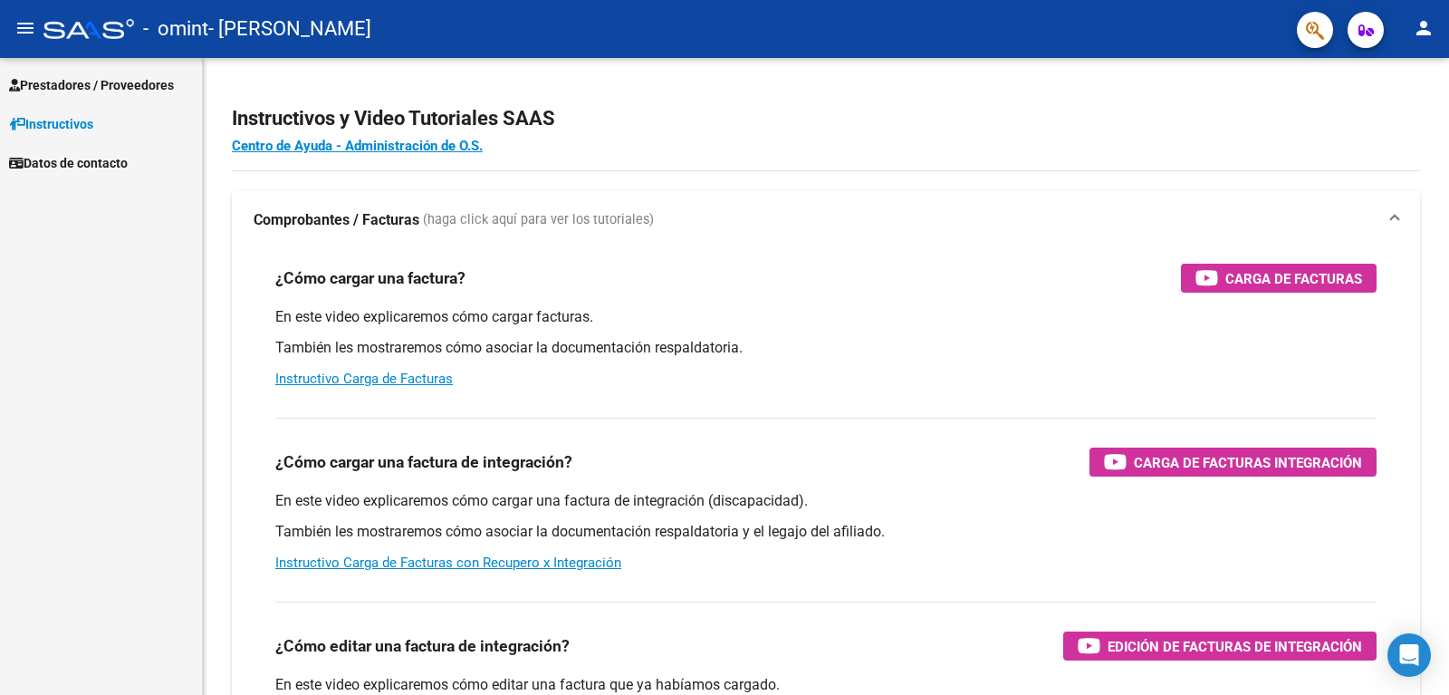
click at [47, 85] on span "Prestadores / Proveedores" at bounding box center [91, 85] width 165 height 20
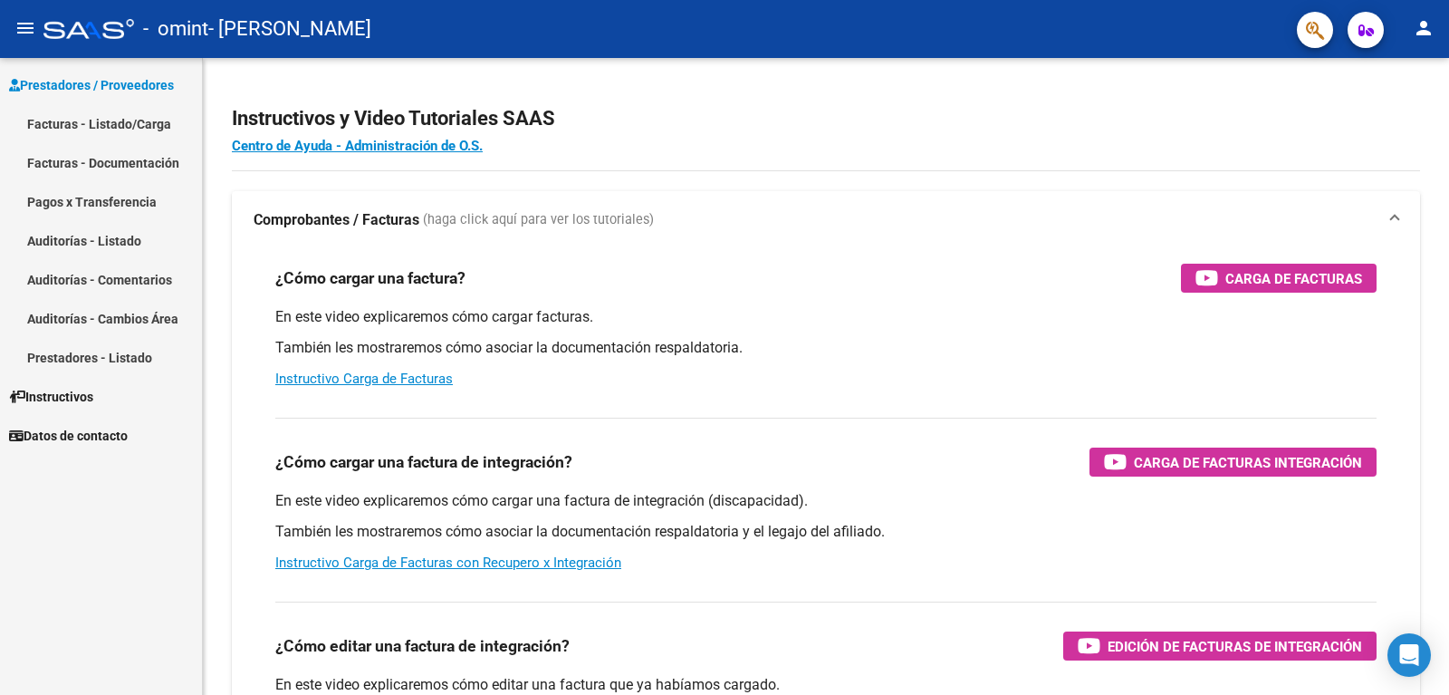
click at [65, 128] on link "Facturas - Listado/Carga" at bounding box center [101, 123] width 202 height 39
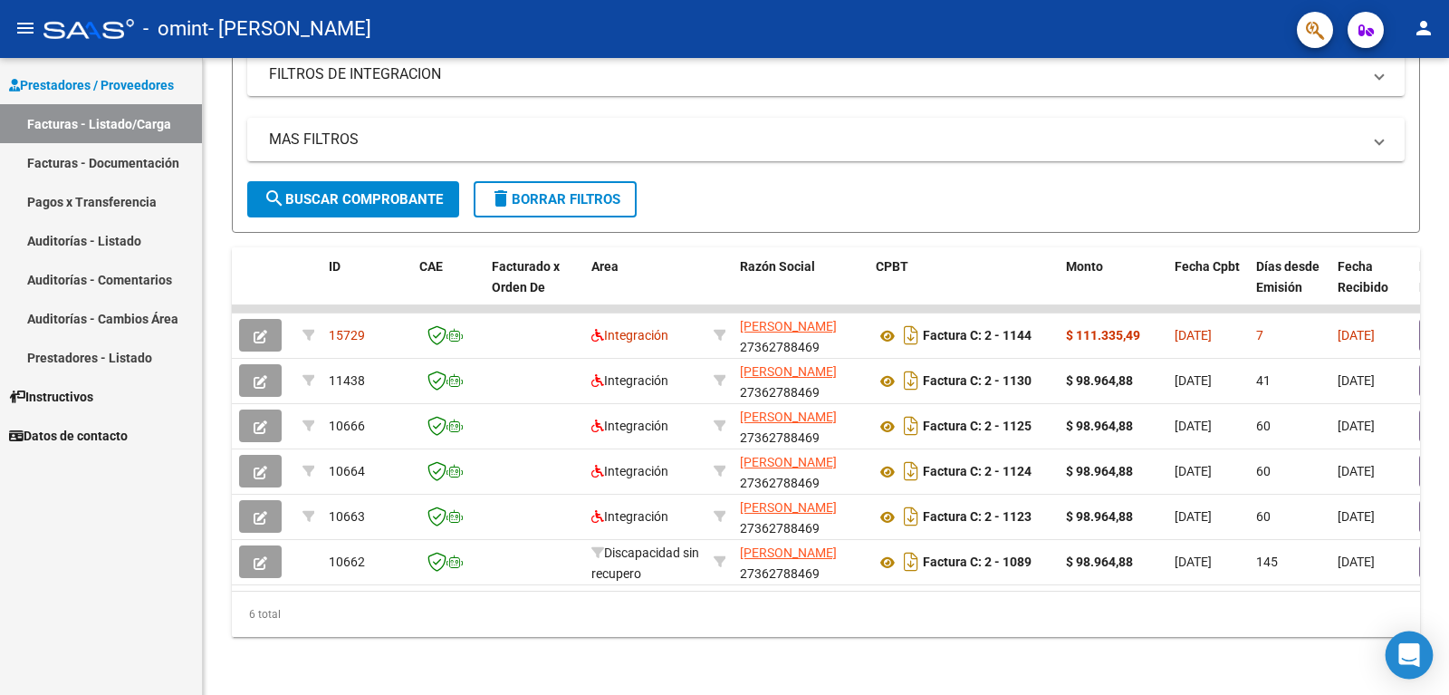
click at [1401, 656] on icon "Open Intercom Messenger" at bounding box center [1408, 655] width 21 height 24
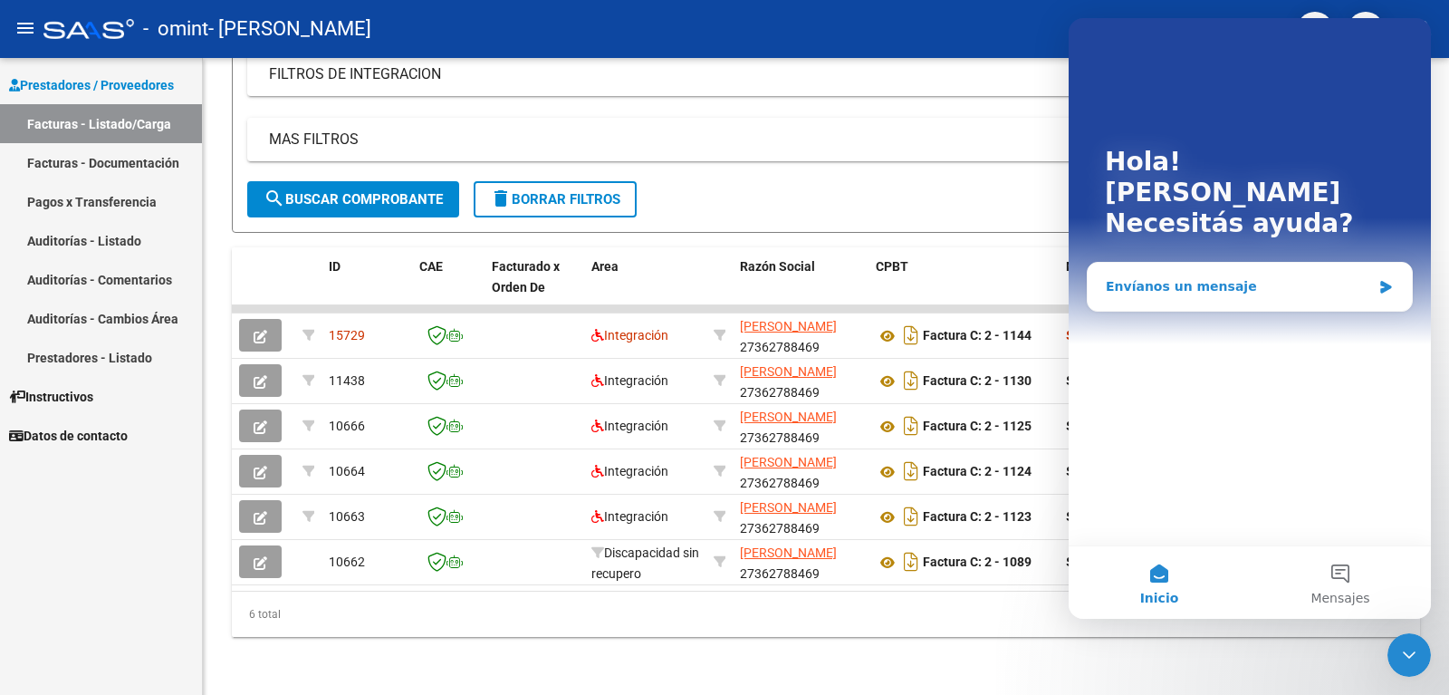
click at [1189, 277] on div "Envíanos un mensaje" at bounding box center [1238, 286] width 265 height 19
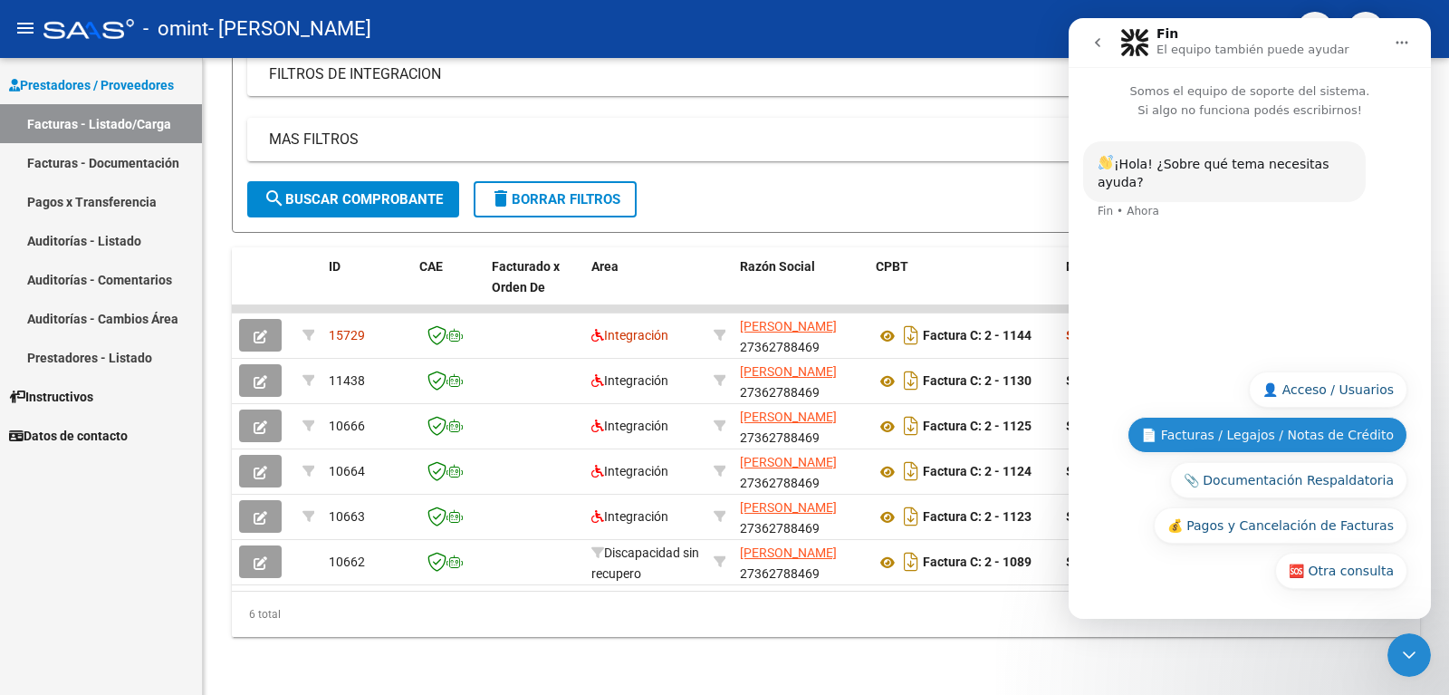
click at [1289, 437] on button "📄 Facturas / Legajos / Notas de Crédito" at bounding box center [1267, 435] width 280 height 36
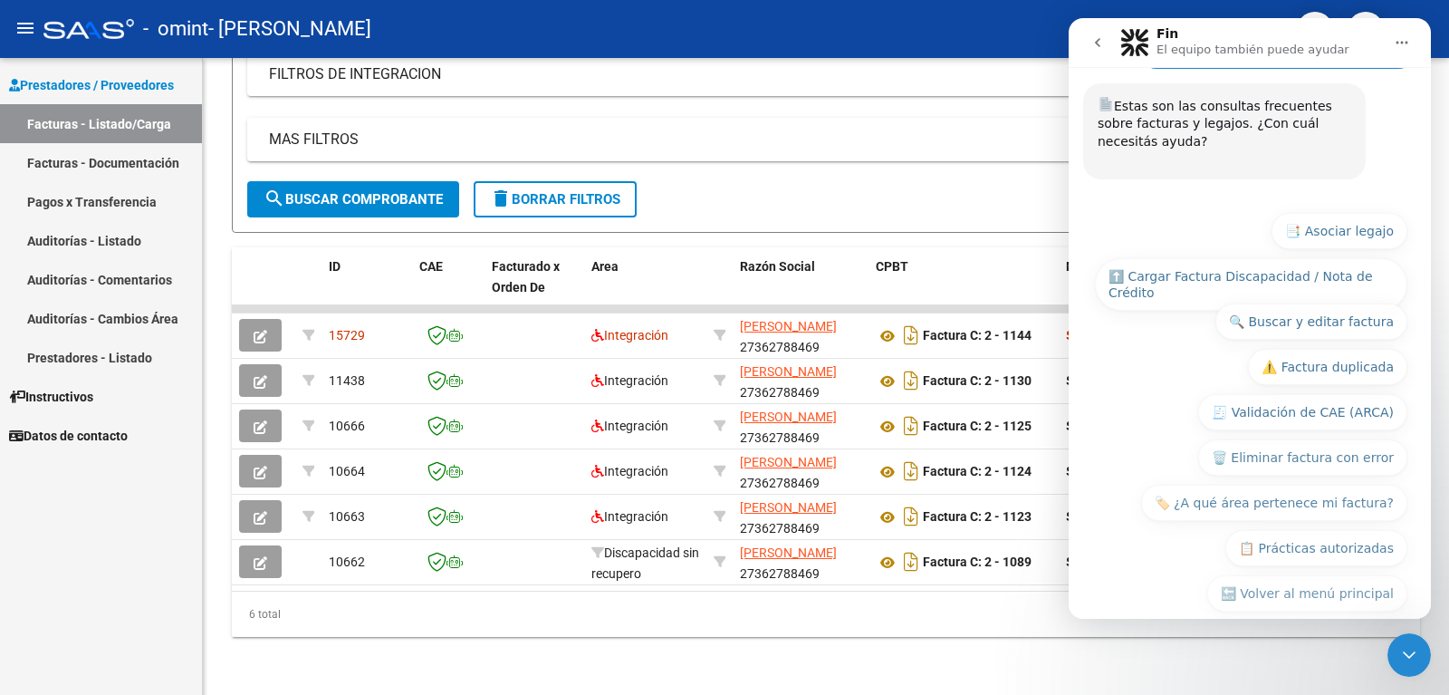
scroll to position [194, 0]
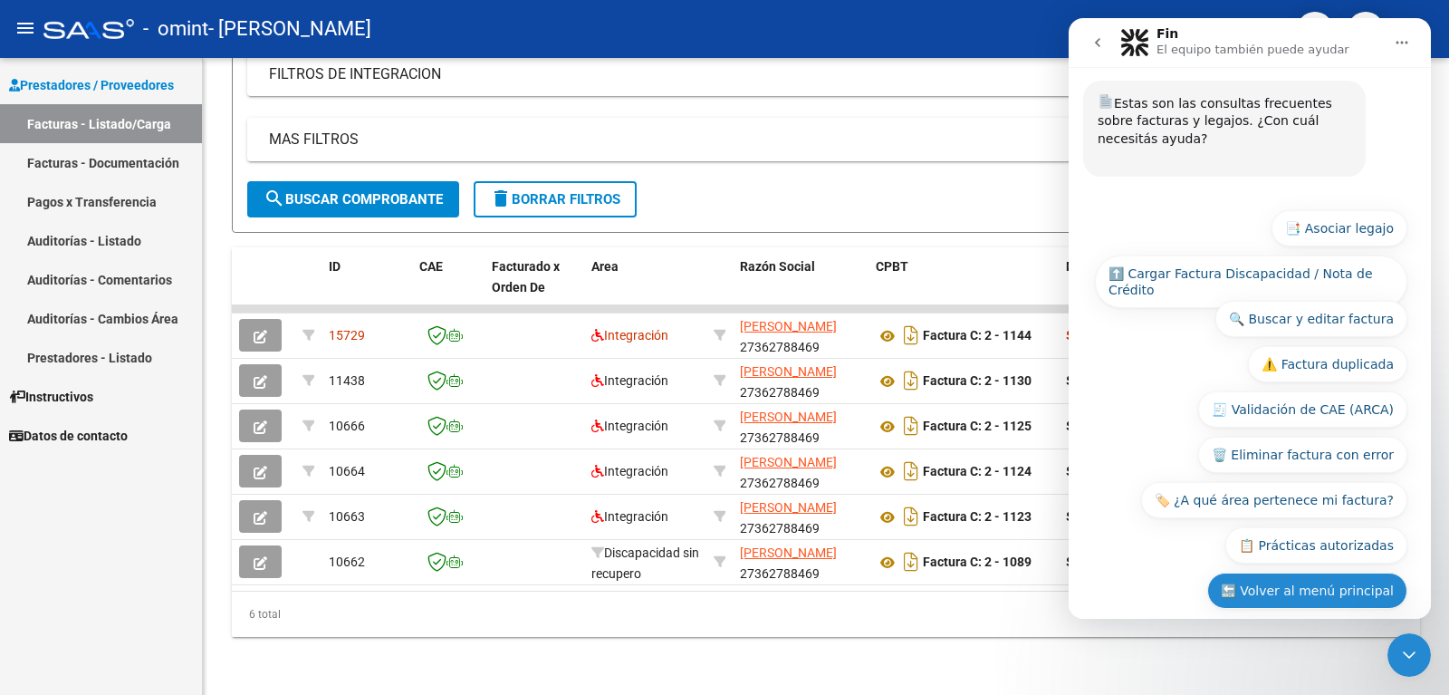
click at [1270, 572] on button "🔙 Volver al menú principal" at bounding box center [1307, 590] width 200 height 36
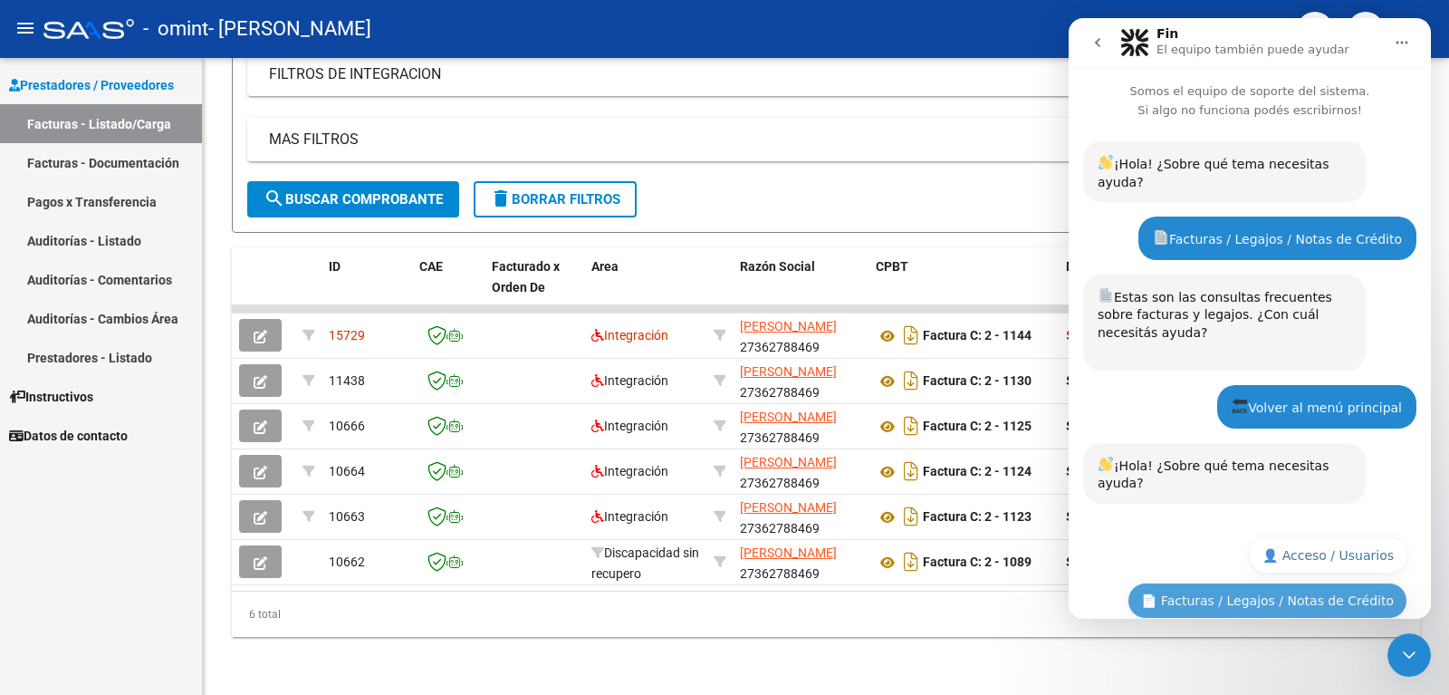
scroll to position [126, 0]
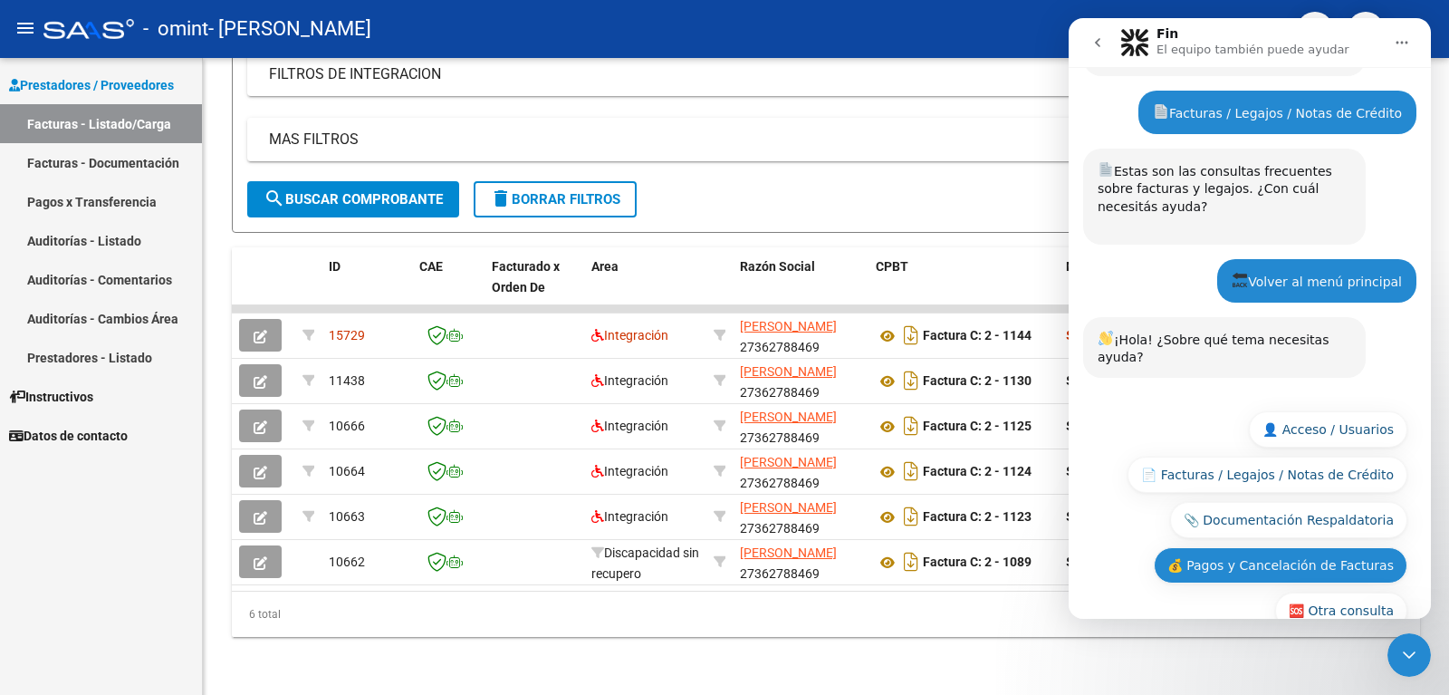
click at [1265, 547] on button "💰 Pagos y Cancelación de Facturas" at bounding box center [1281, 565] width 254 height 36
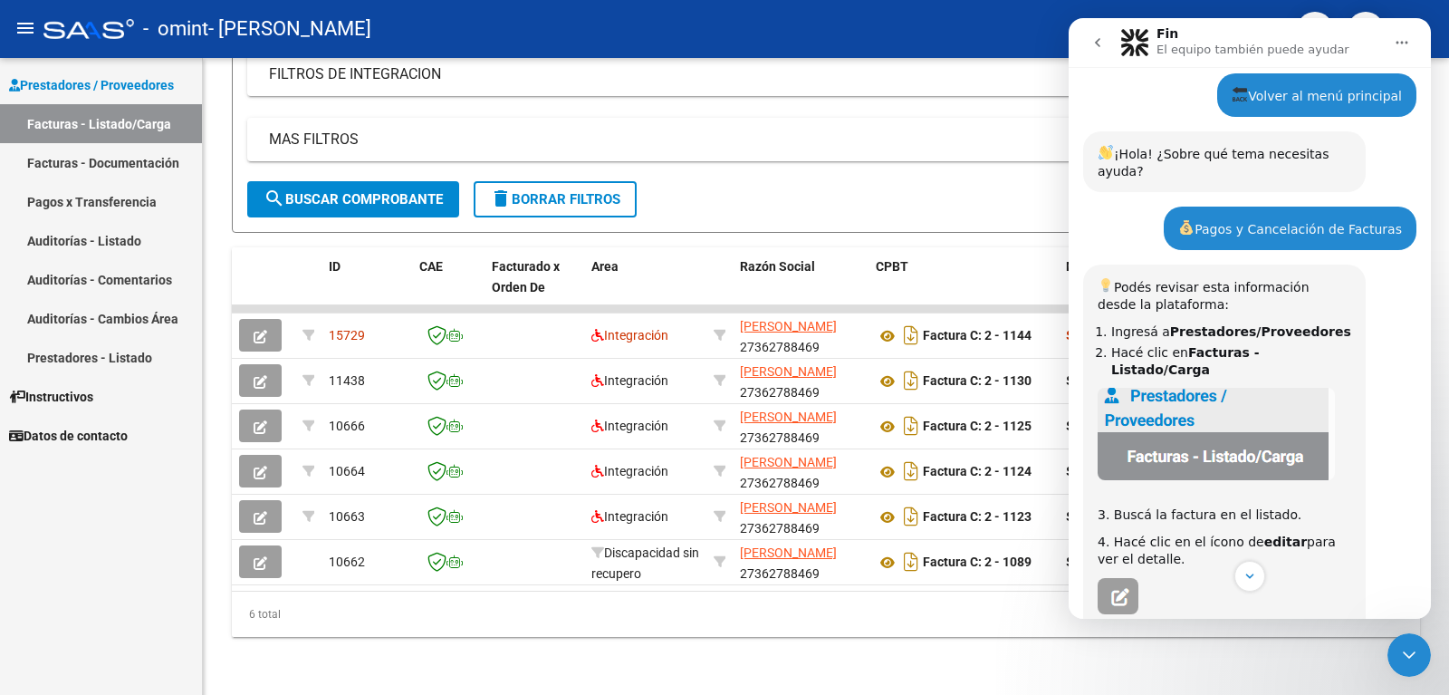
scroll to position [402, 0]
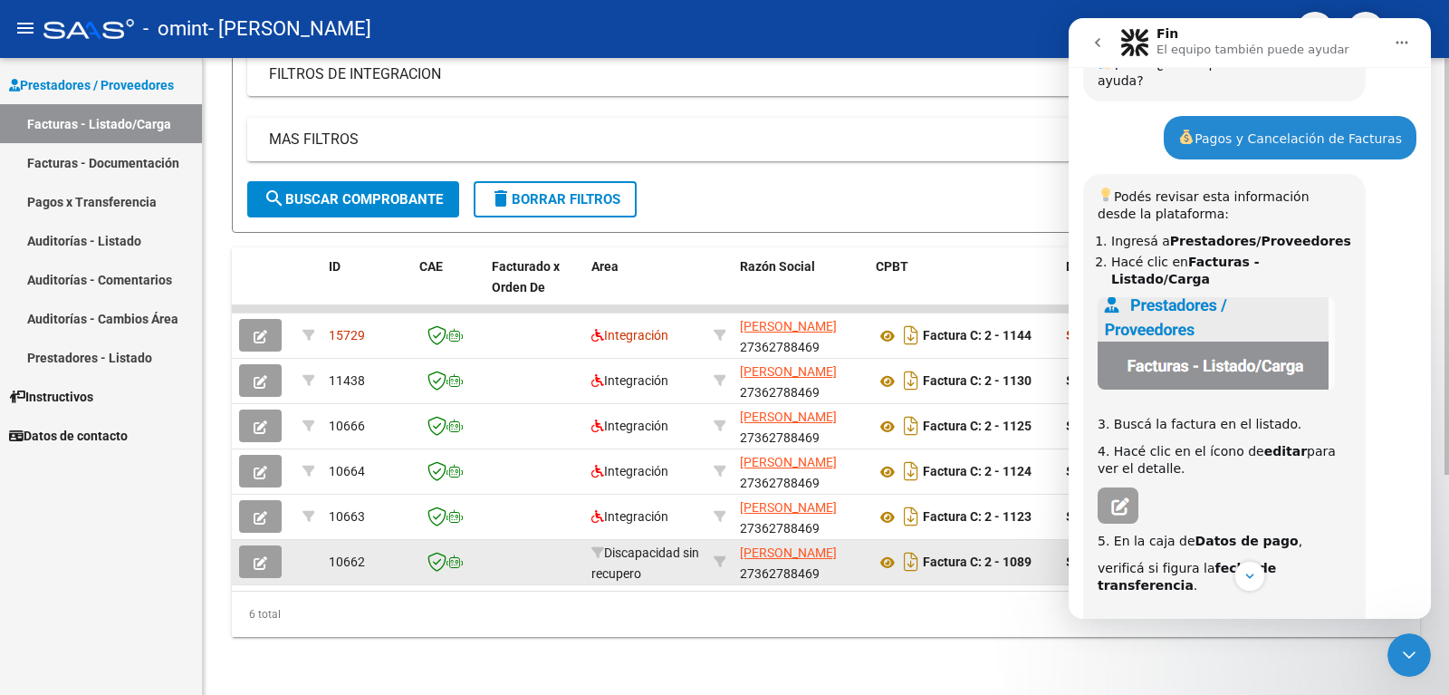
click at [264, 556] on icon "button" at bounding box center [261, 563] width 14 height 14
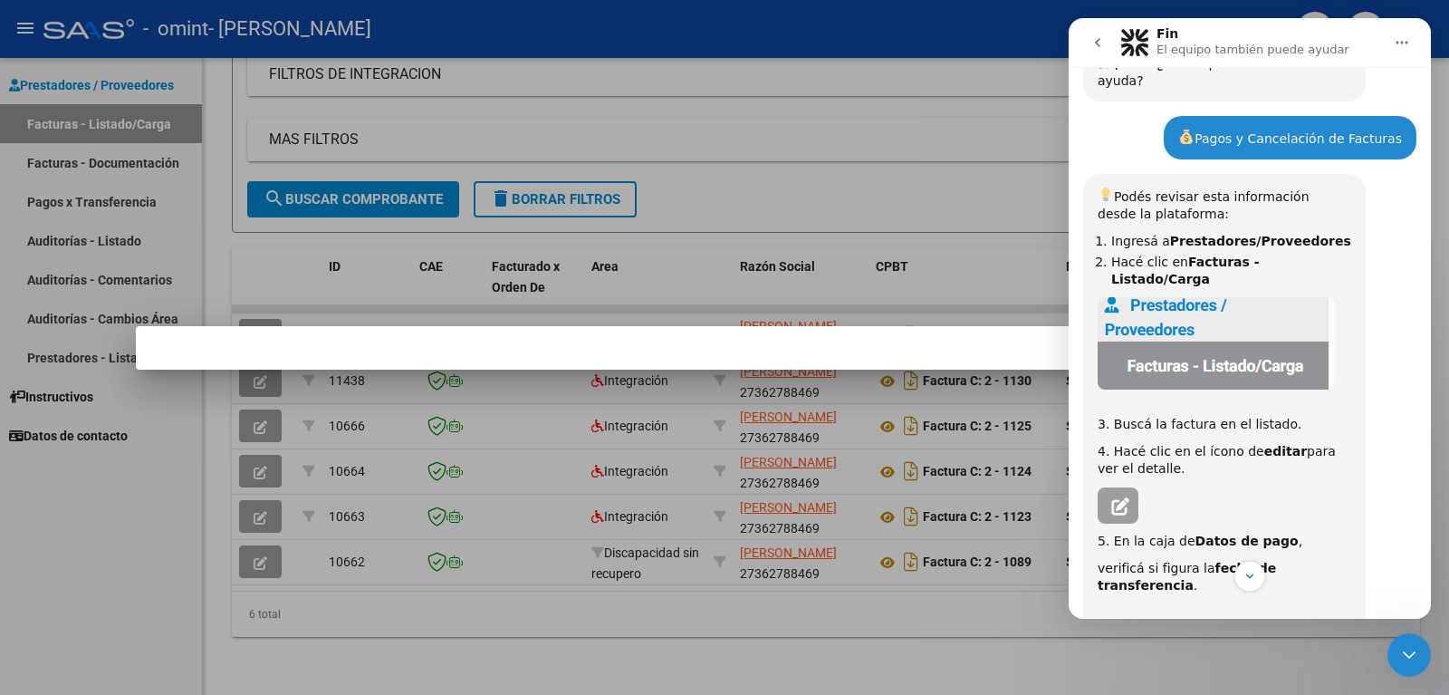
click at [120, 492] on div at bounding box center [724, 347] width 1449 height 695
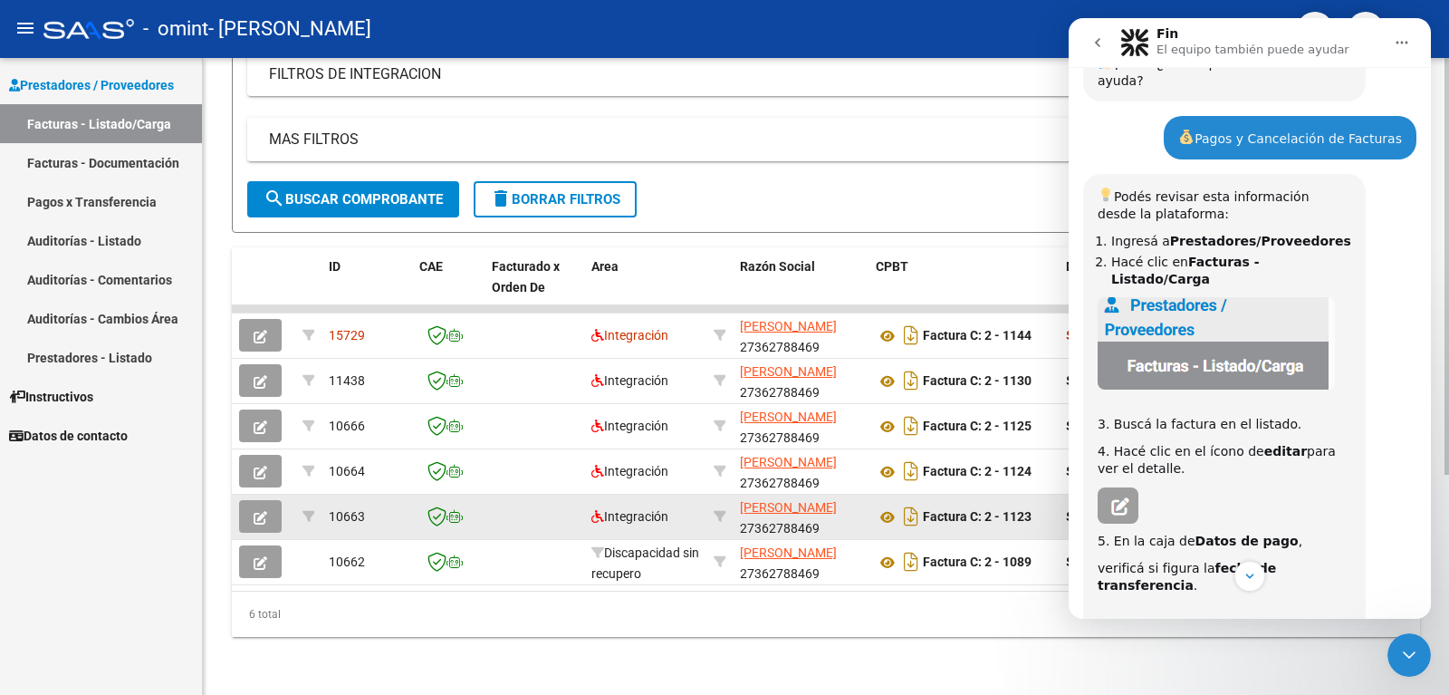
click at [245, 501] on button "button" at bounding box center [260, 516] width 43 height 33
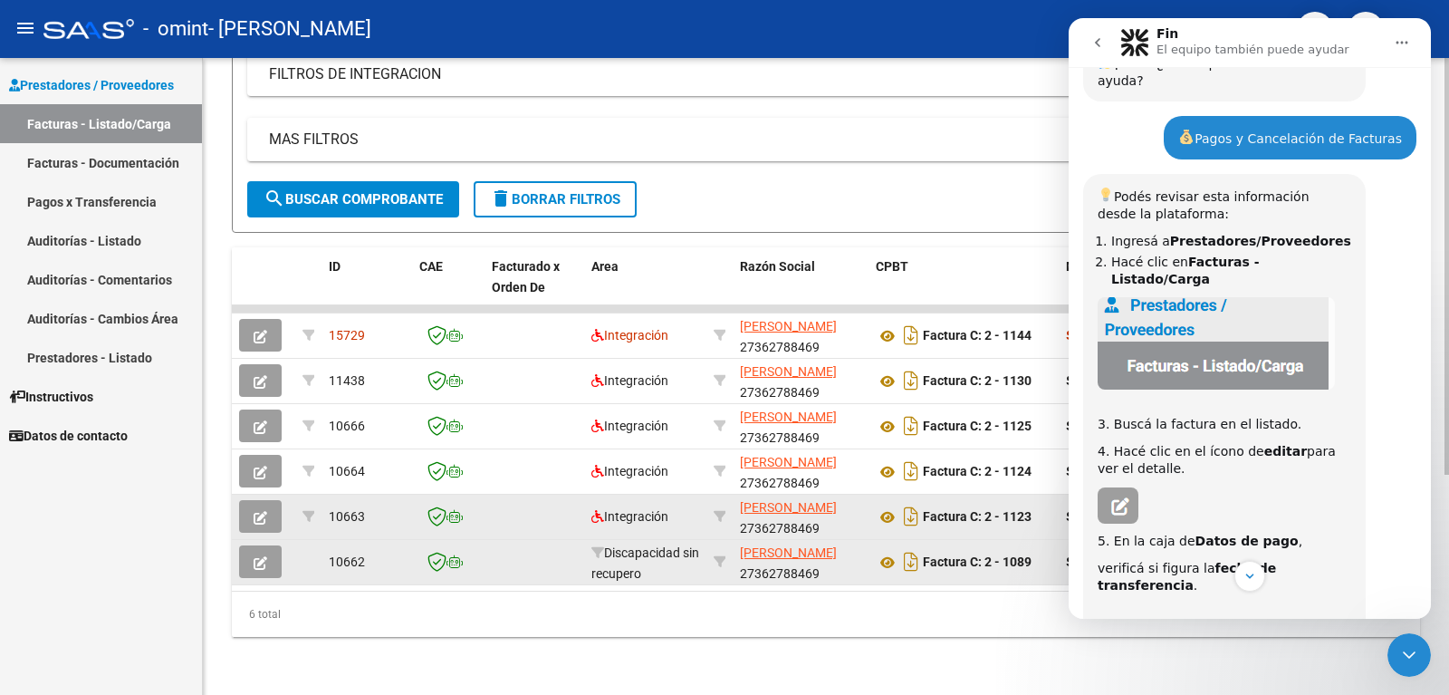
click at [253, 549] on button "button" at bounding box center [260, 561] width 43 height 33
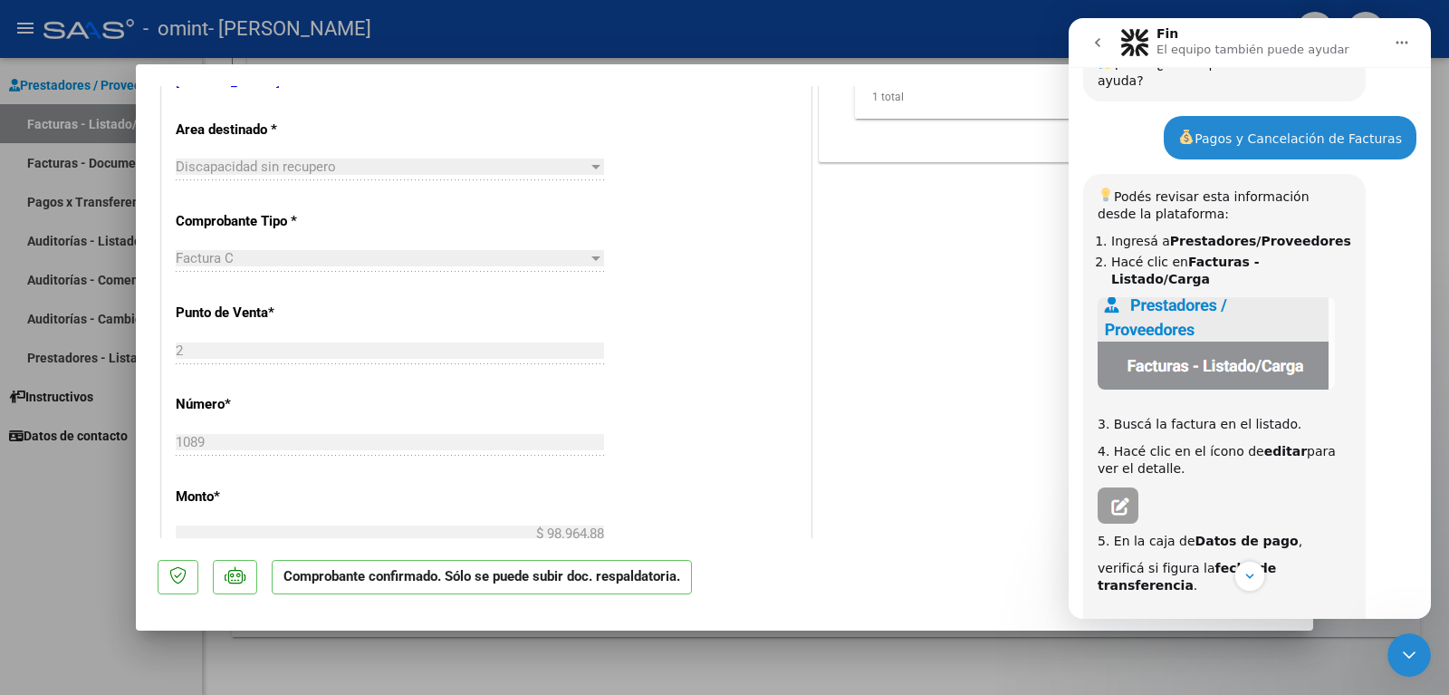
scroll to position [0, 0]
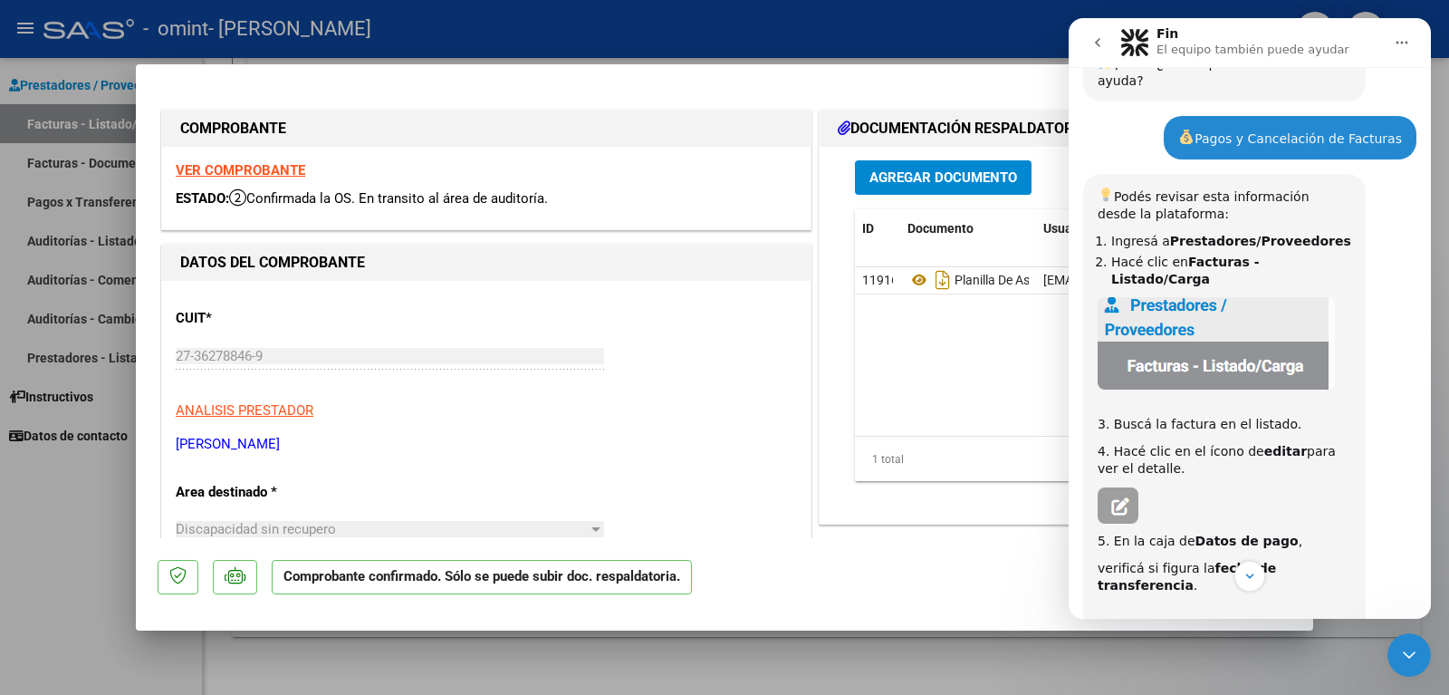
click at [906, 191] on button "Agregar Documento" at bounding box center [943, 177] width 177 height 34
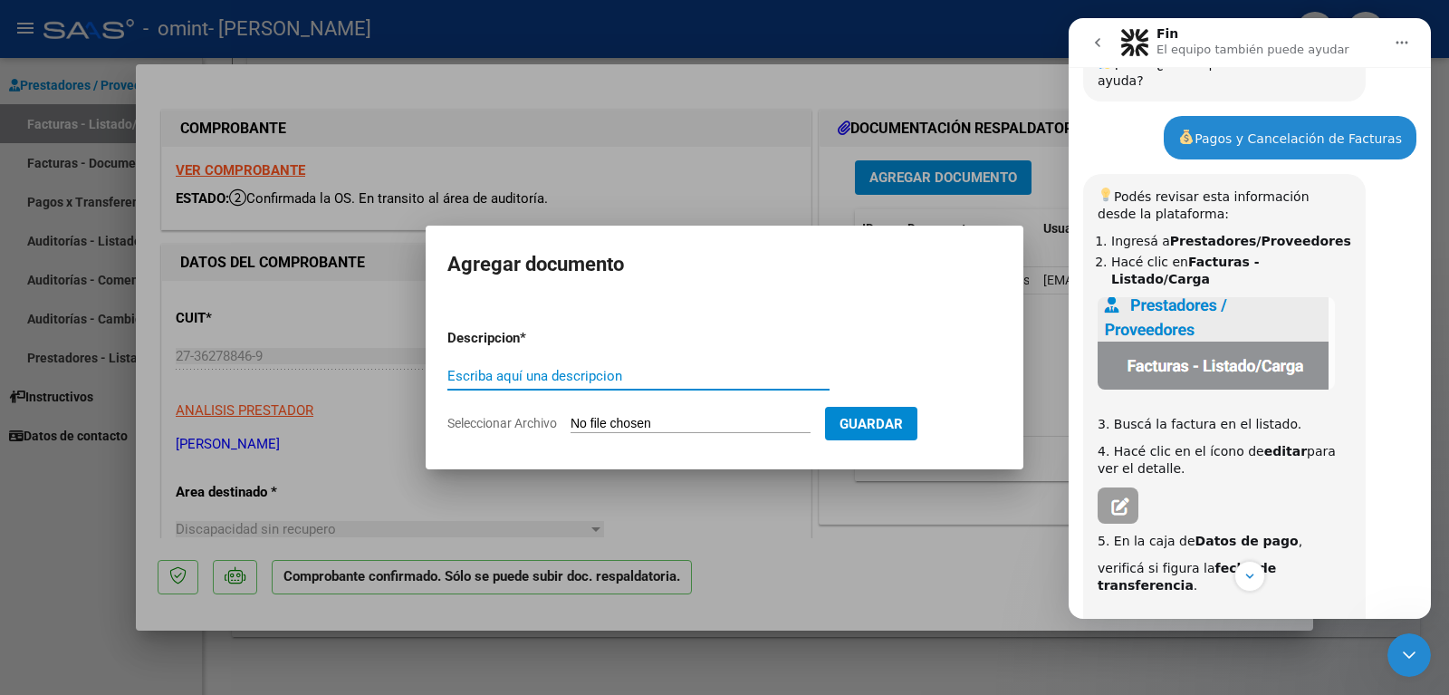
click at [704, 208] on div at bounding box center [724, 347] width 1449 height 695
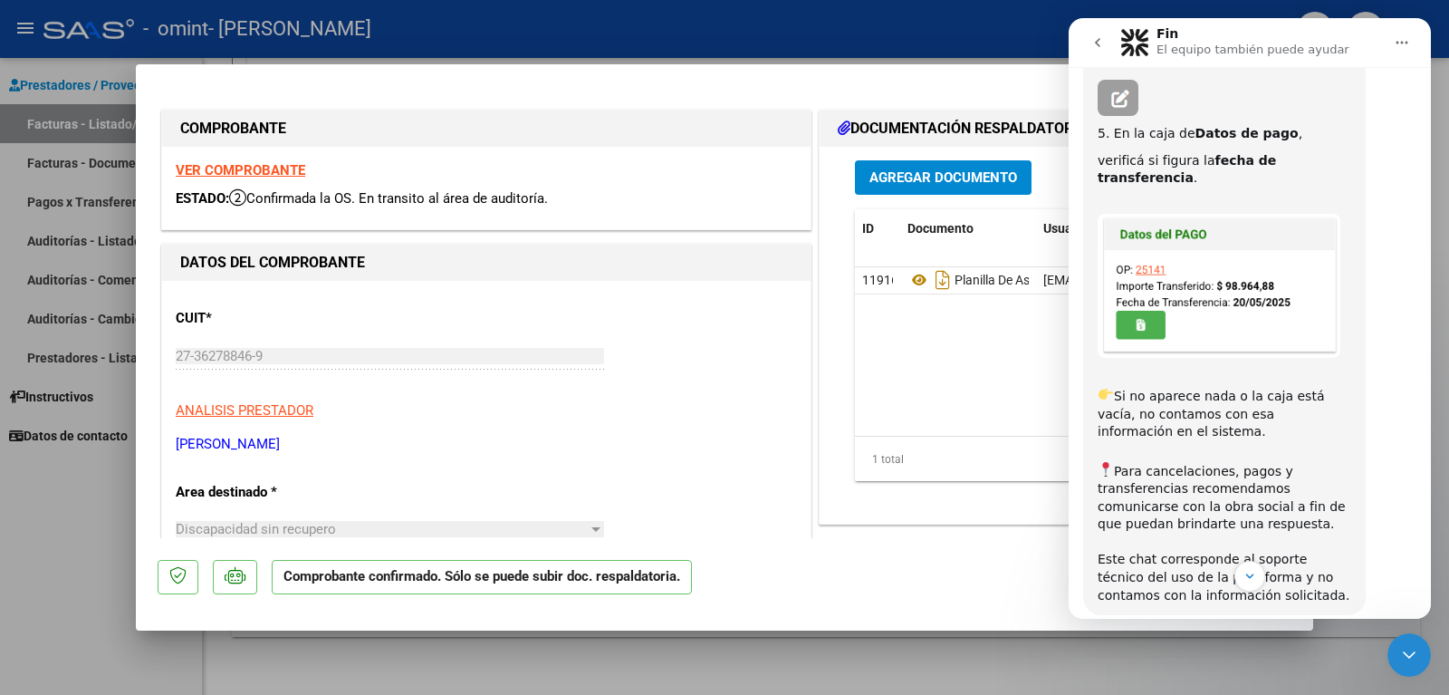
scroll to position [855, 0]
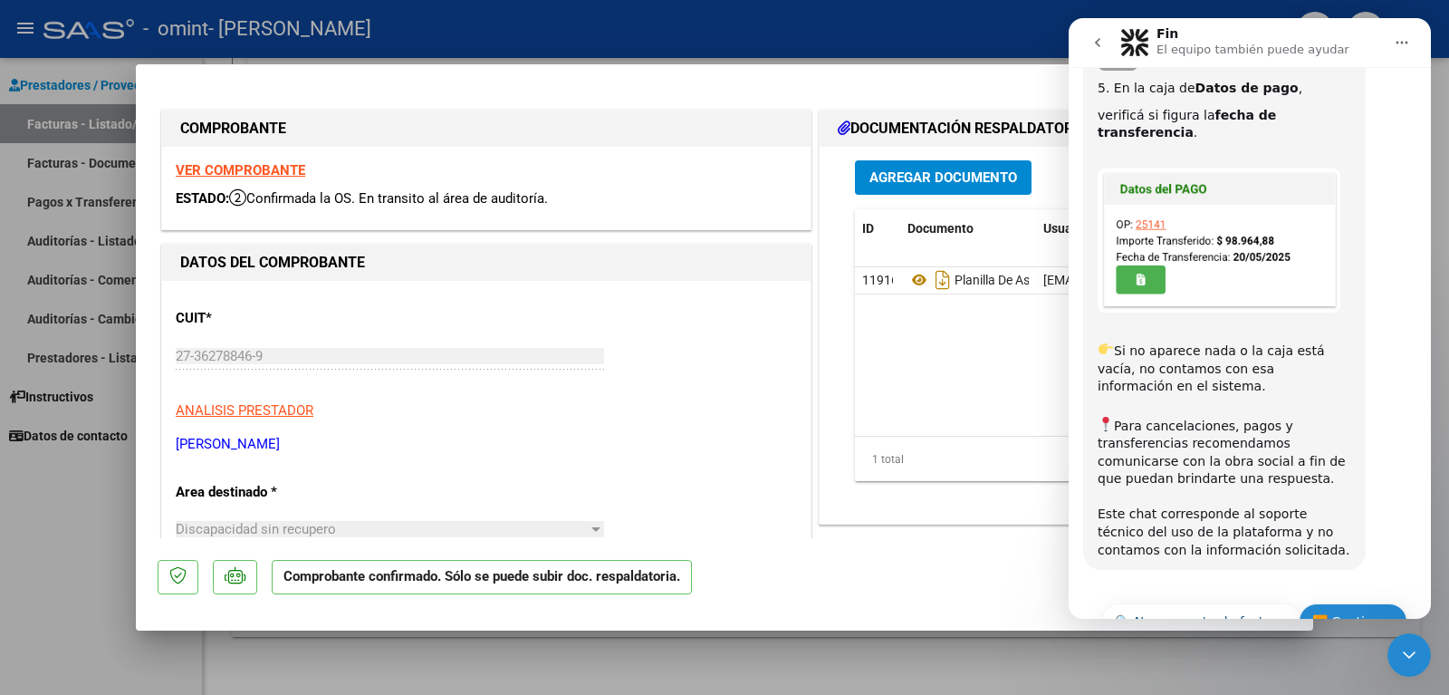
click at [1351, 603] on button "⏭️ Continuar" at bounding box center [1352, 621] width 109 height 36
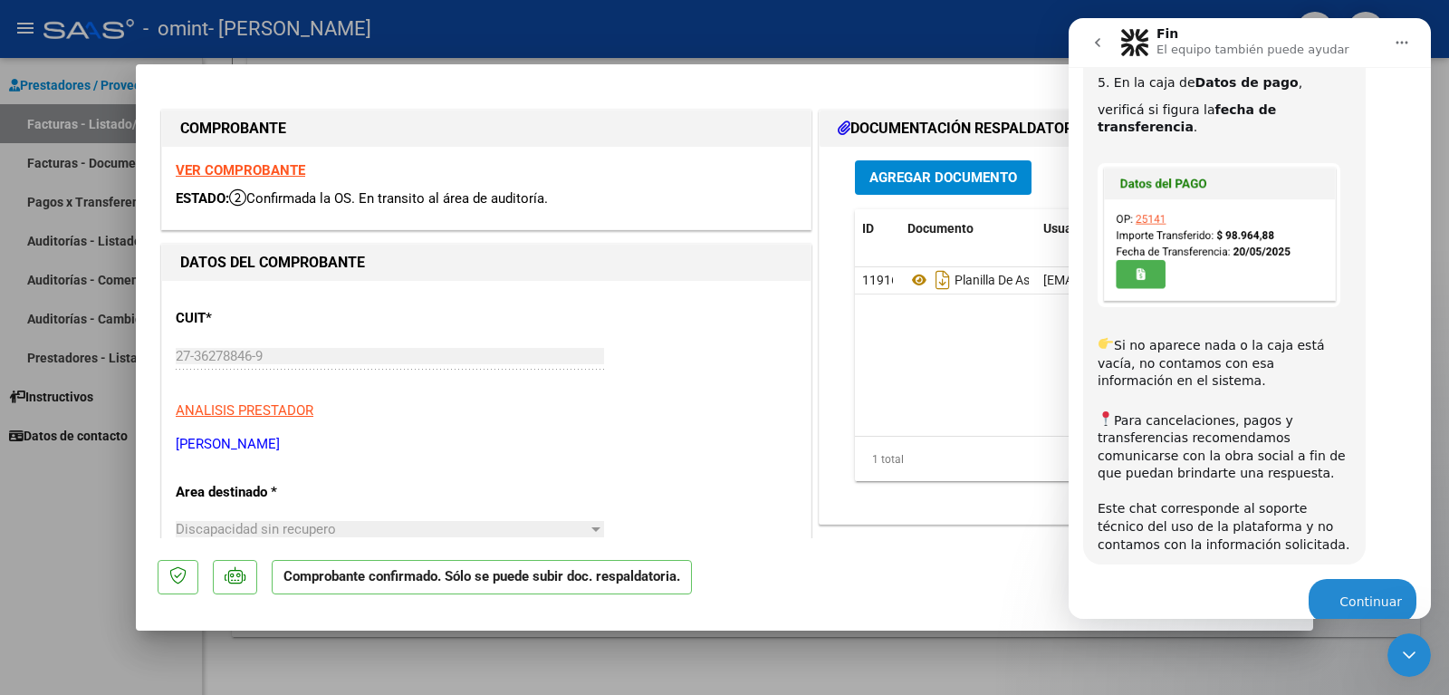
scroll to position [968, 0]
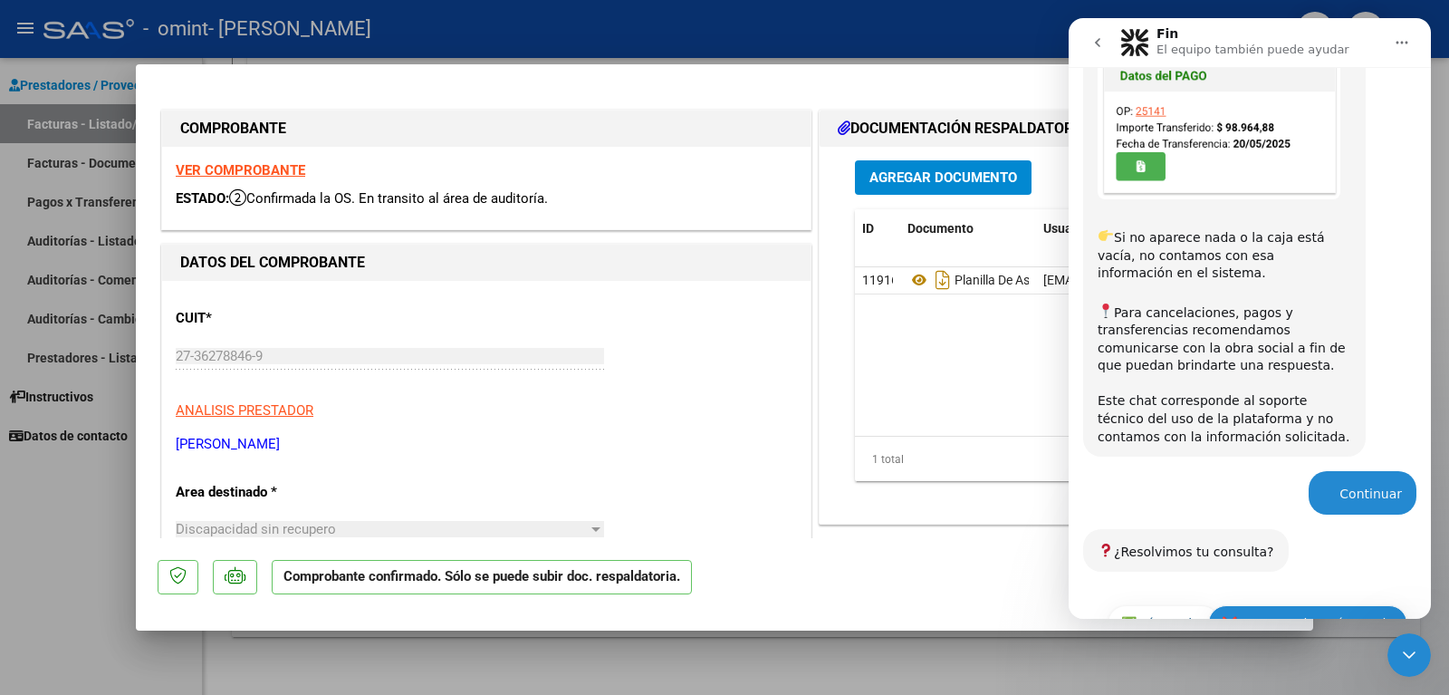
click at [1355, 605] on button "❌ No, necesito más ayuda" at bounding box center [1307, 623] width 199 height 36
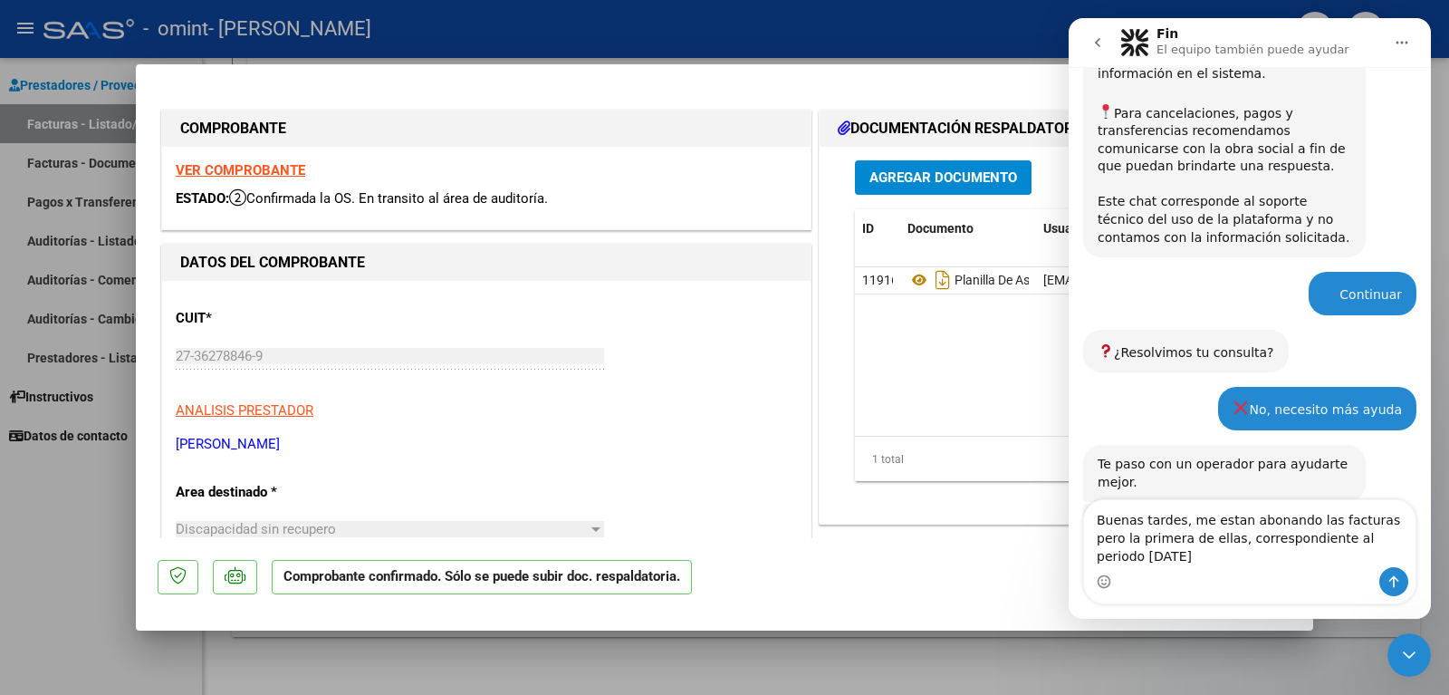
scroll to position [1185, 0]
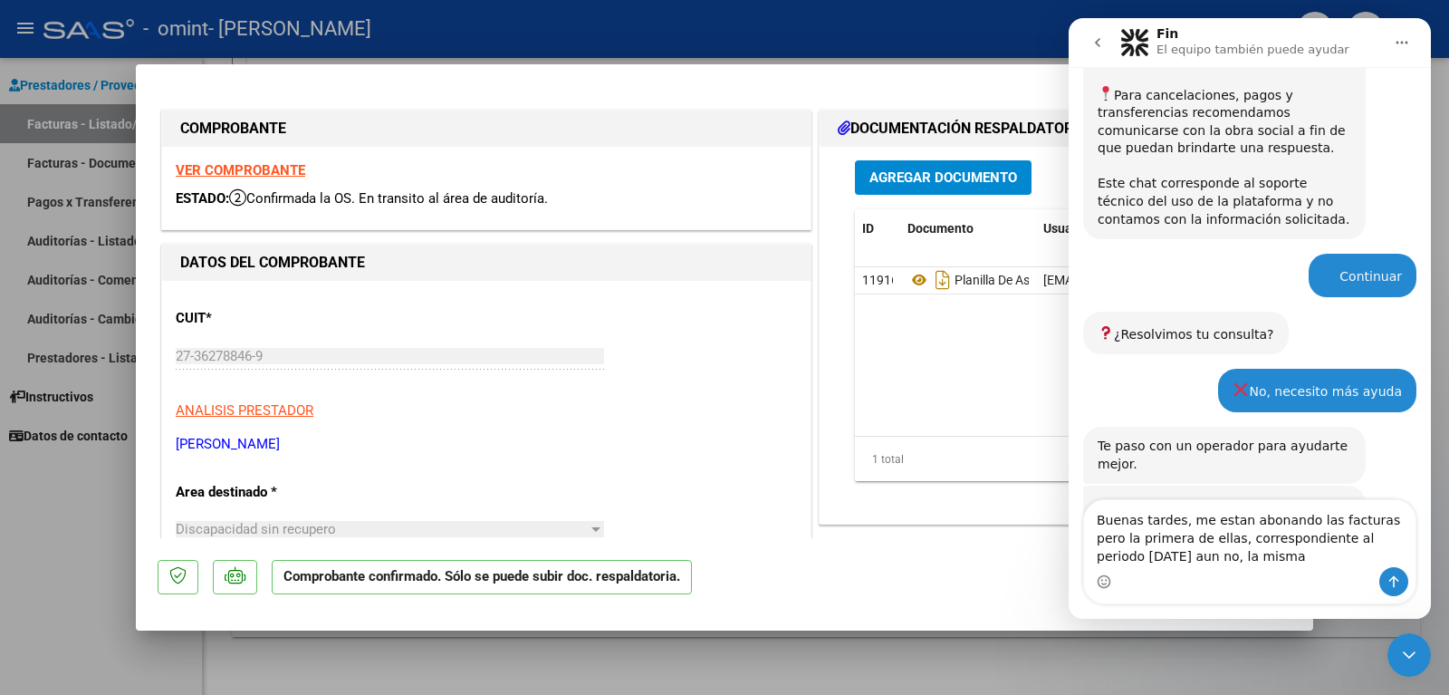
click at [95, 485] on div at bounding box center [724, 347] width 1449 height 695
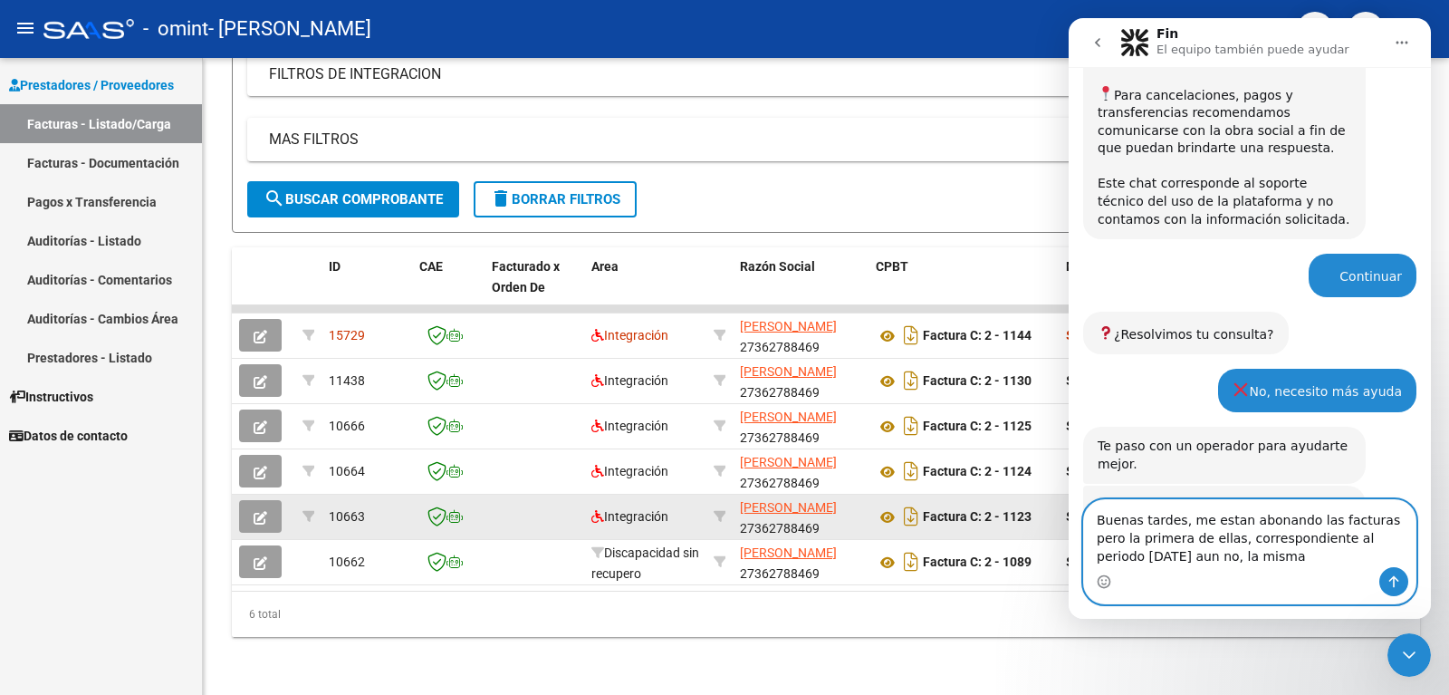
click at [1226, 559] on textarea "Buenas tardes, me estan abonando las facturas pero la primera de ellas, corresp…" at bounding box center [1249, 533] width 331 height 67
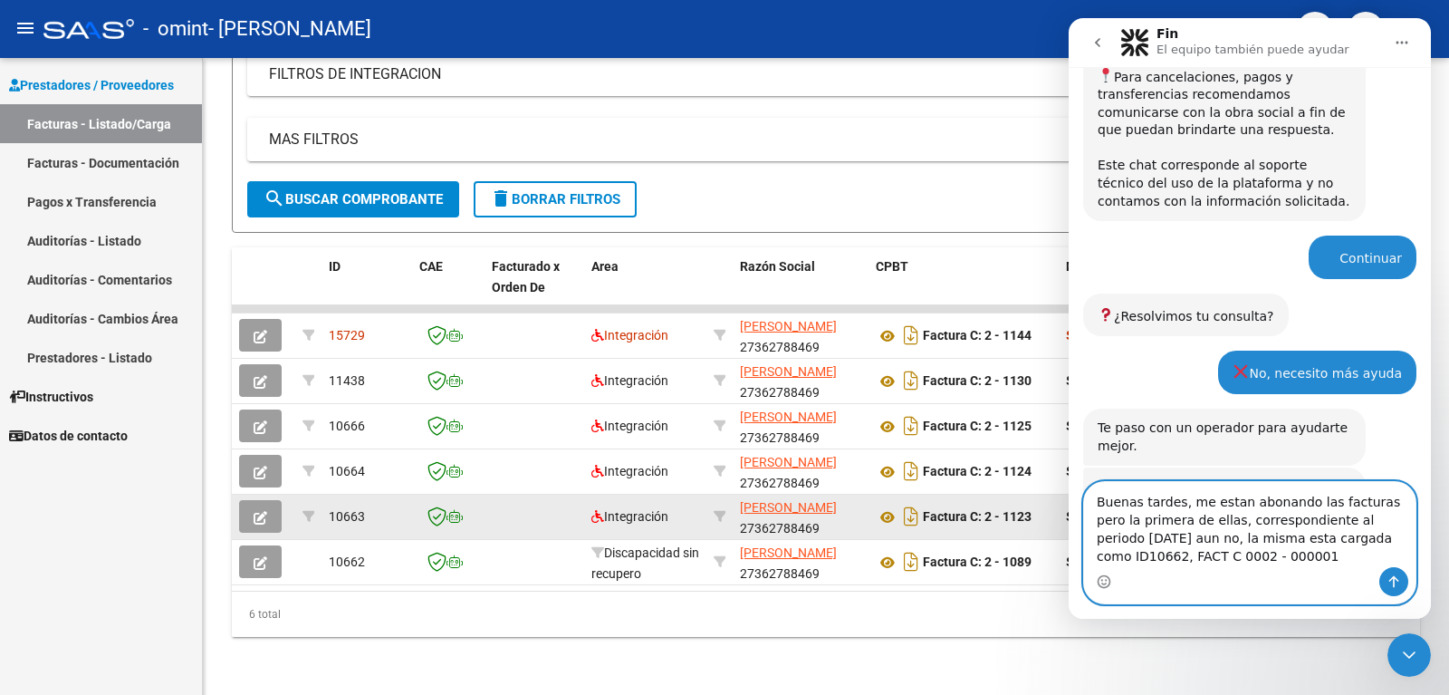
scroll to position [1273, 0]
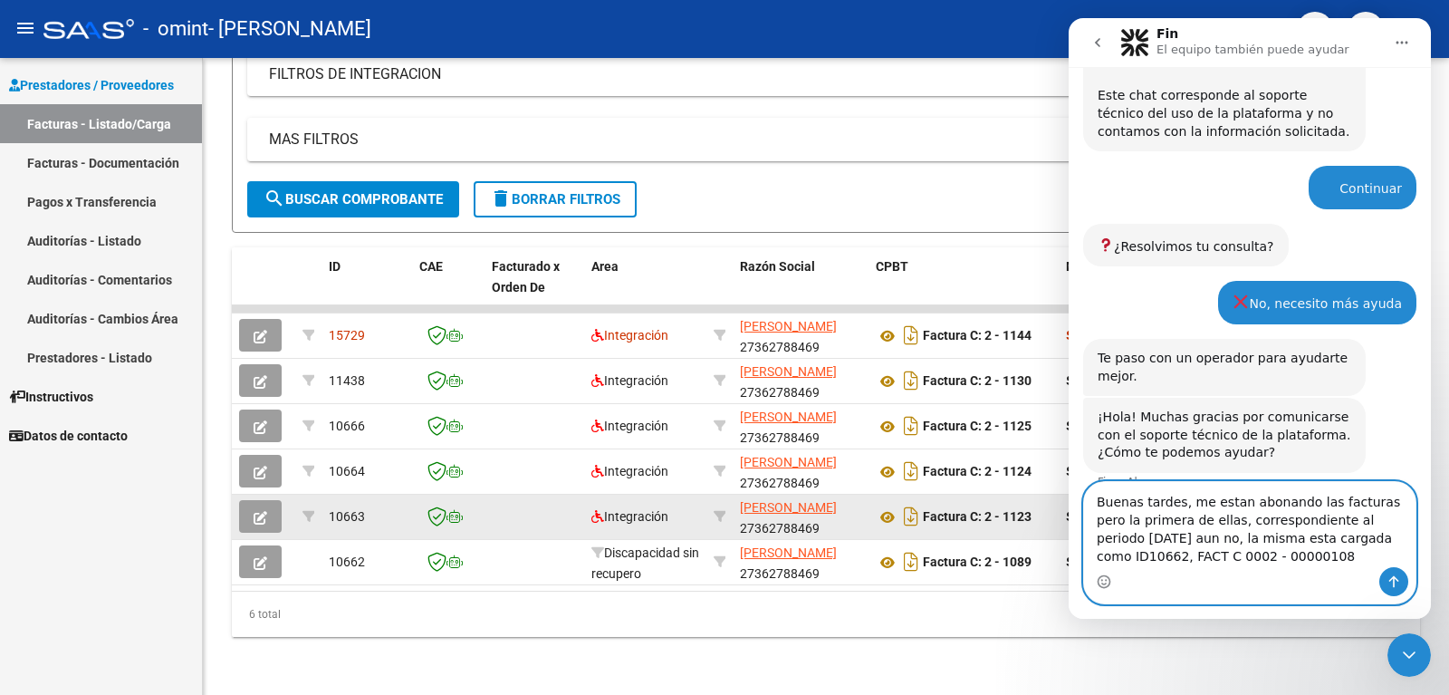
type textarea "Buenas tardes, me estan abonando las facturas pero la primera de ellas, corresp…"
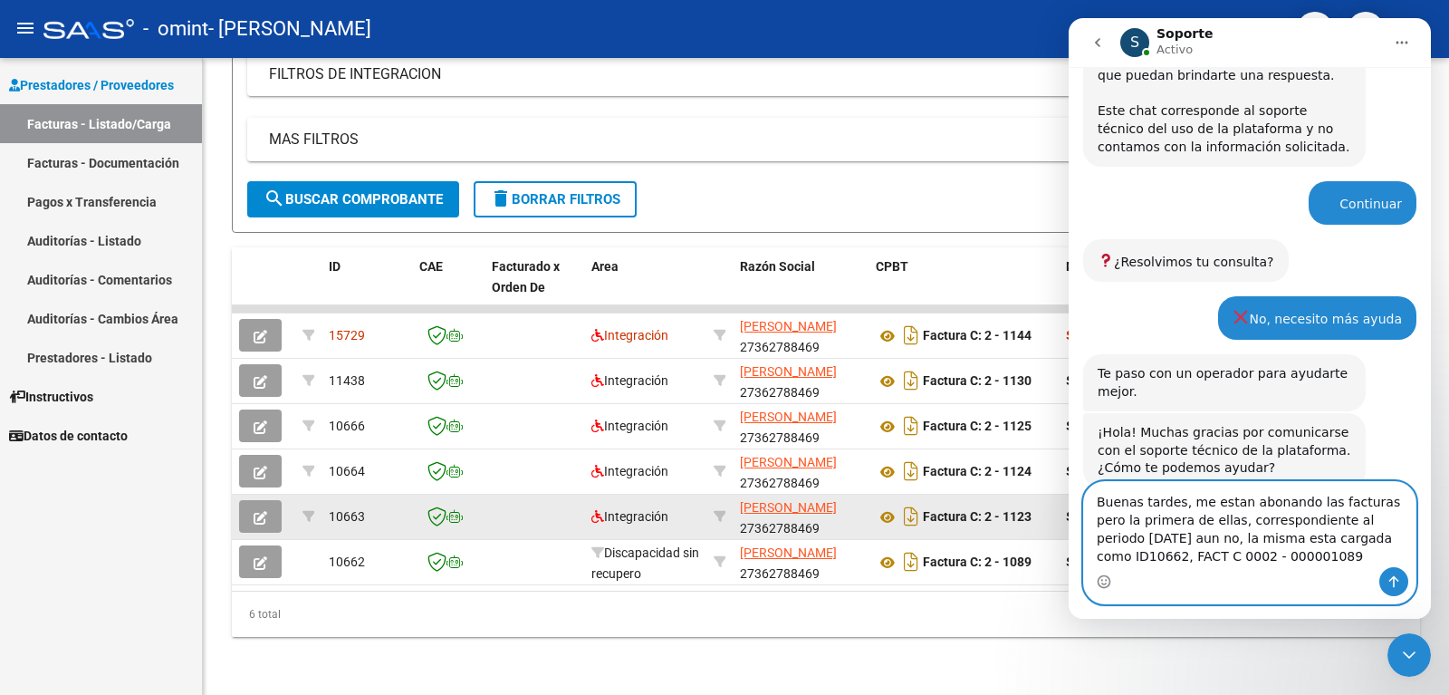
click at [1276, 558] on textarea "Buenas tardes, me estan abonando las facturas pero la primera de ellas, corresp…" at bounding box center [1249, 524] width 331 height 85
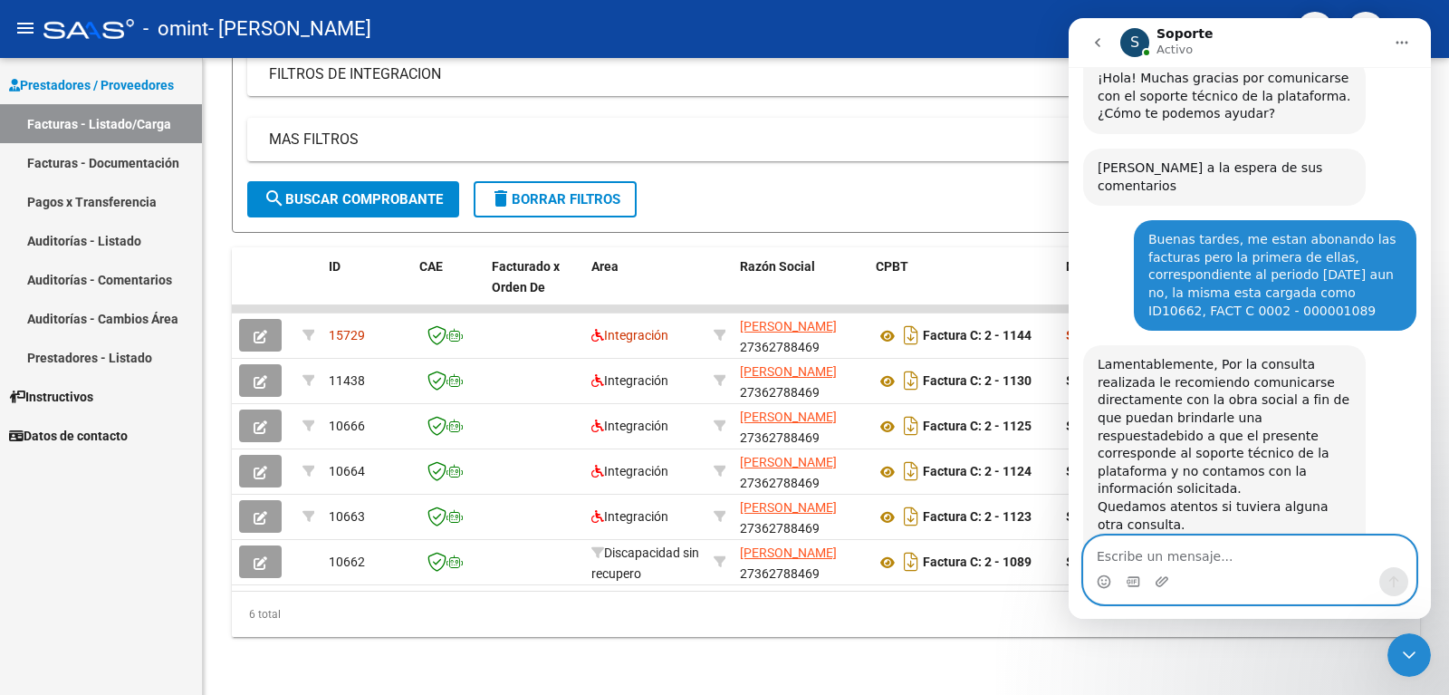
scroll to position [1618, 0]
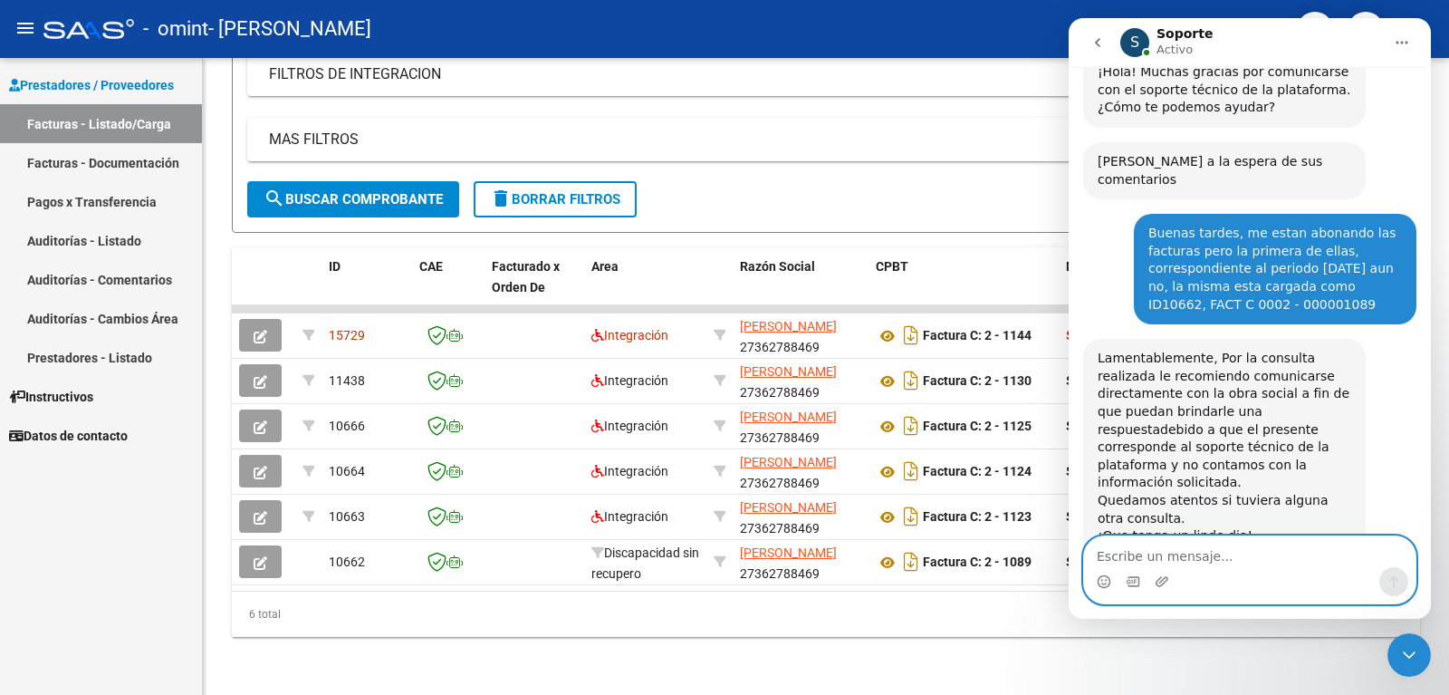
click at [1199, 560] on textarea "Escribe un mensaje..." at bounding box center [1249, 551] width 331 height 31
type textarea "MUCHAS GRACIAS"
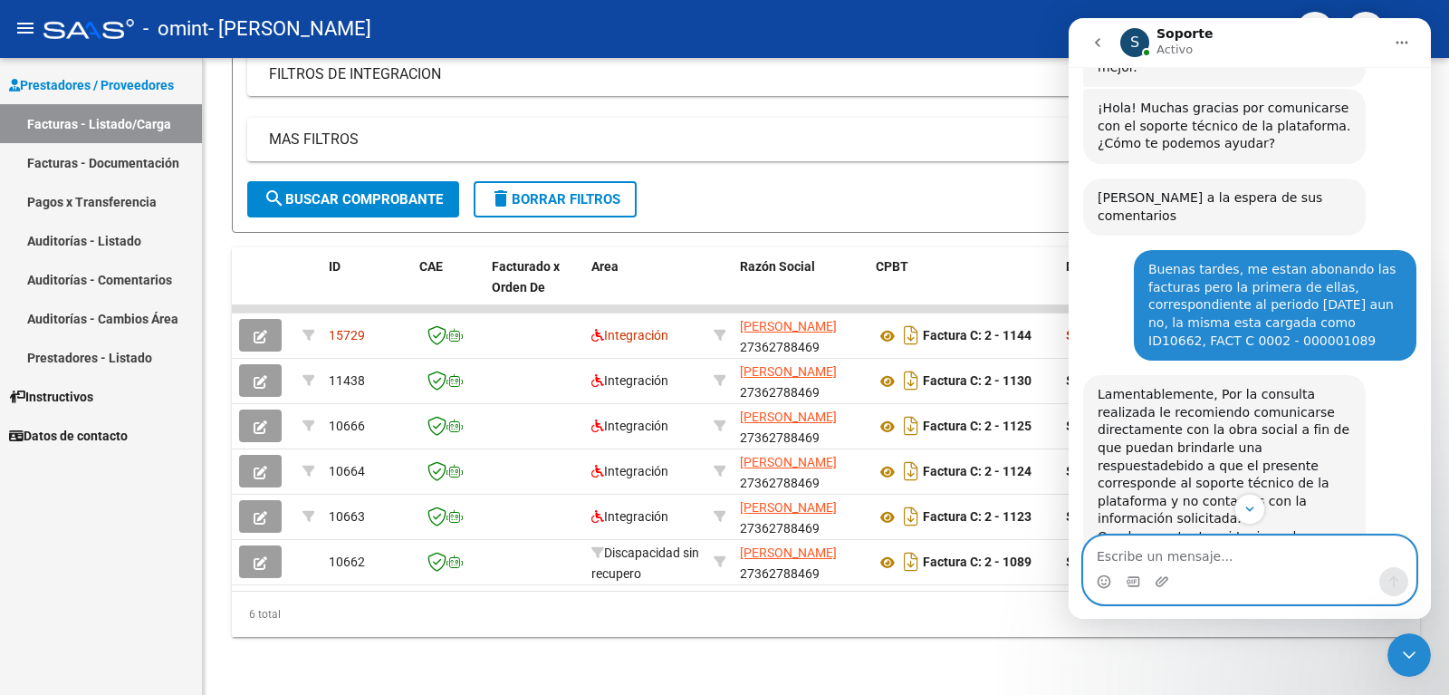
scroll to position [1491, 0]
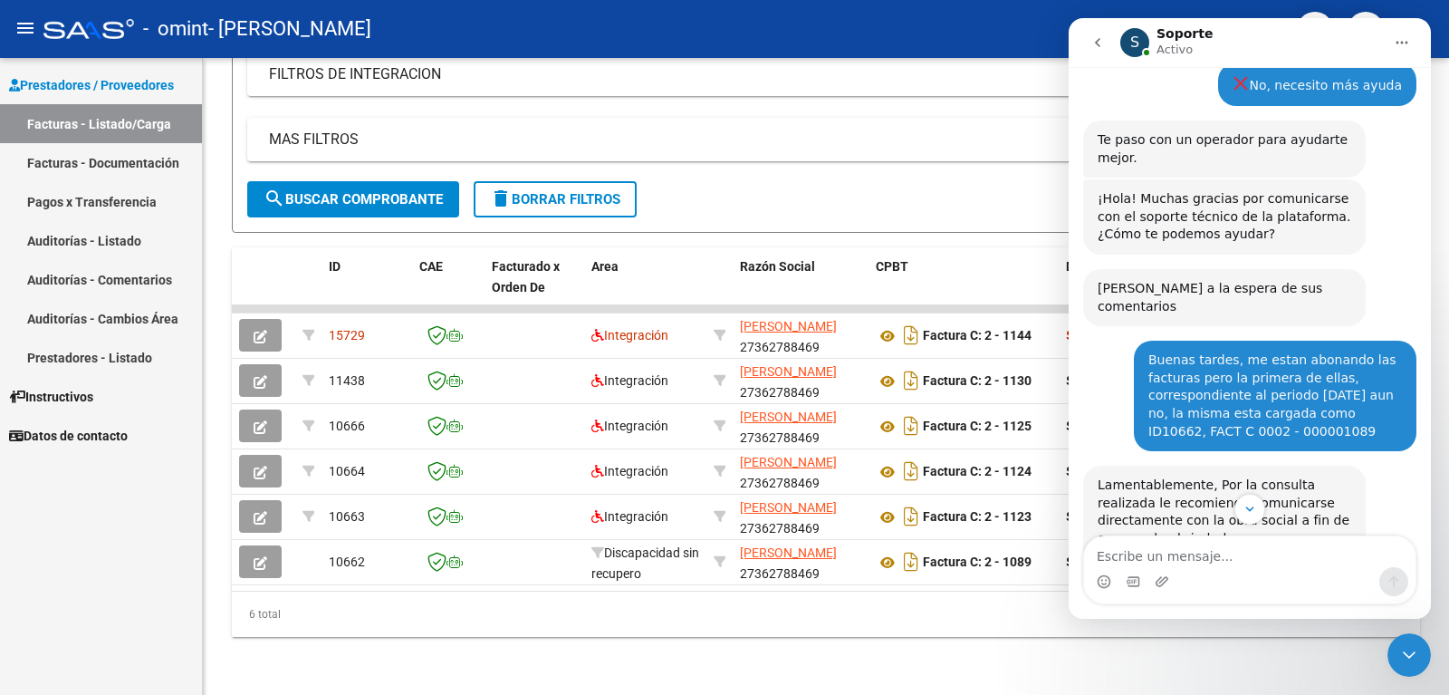
drag, startPoint x: 1291, startPoint y: 316, endPoint x: 1136, endPoint y: 243, distance: 171.3
click at [1136, 340] on div "Buenas tardes, me estan abonando las facturas pero la primera de ellas, corresp…" at bounding box center [1275, 395] width 283 height 110
copy div "Buenas tardes, me estan abonando las facturas pero la primera de ellas, corresp…"
click at [1245, 509] on icon "Scroll to bottom" at bounding box center [1249, 509] width 16 height 16
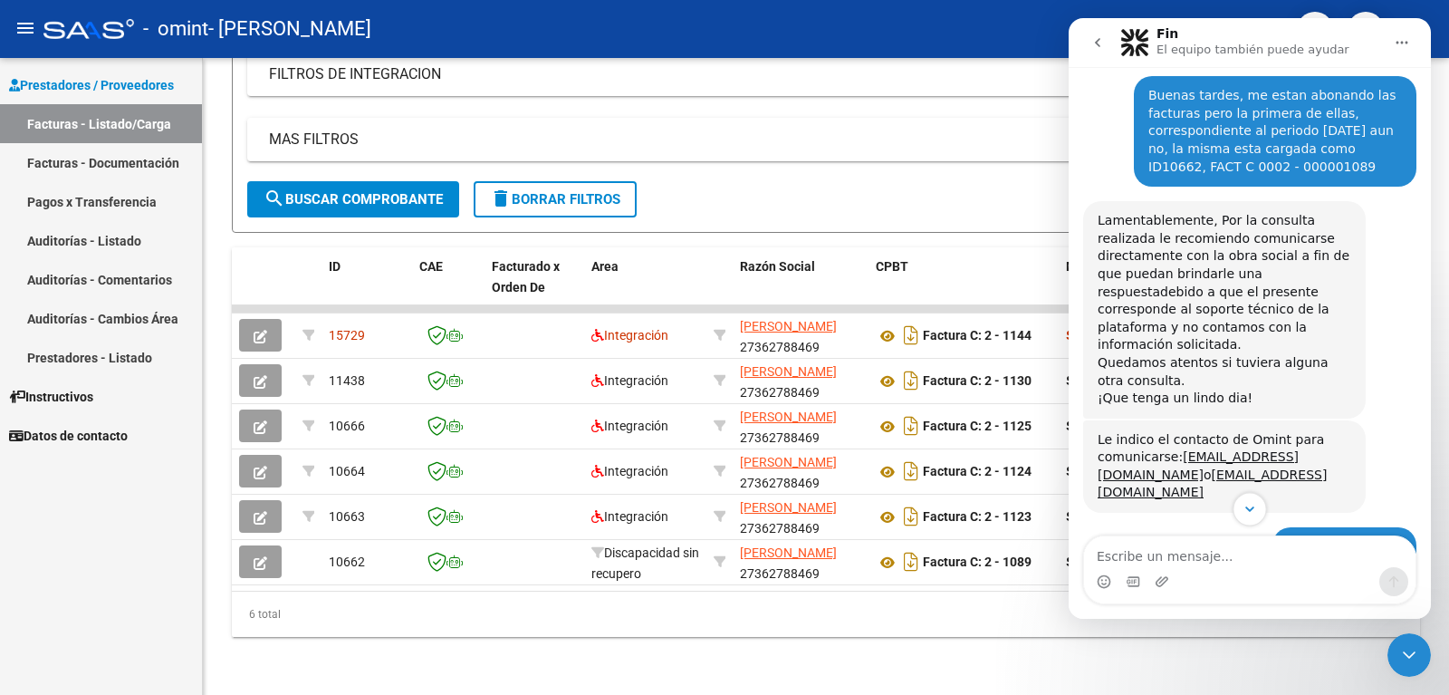
scroll to position [3, 0]
